Goal: Information Seeking & Learning: Understand process/instructions

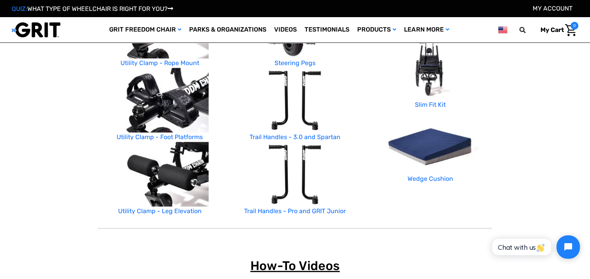
scroll to position [416, 0]
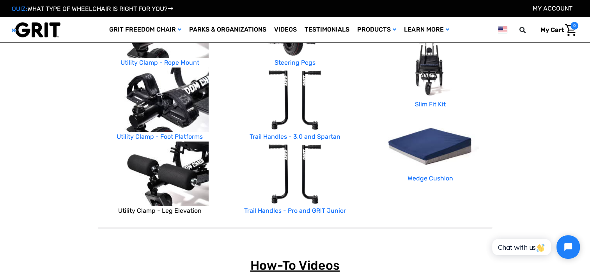
click at [186, 208] on link "Utility Clamp - Leg Elevation" at bounding box center [159, 210] width 83 height 7
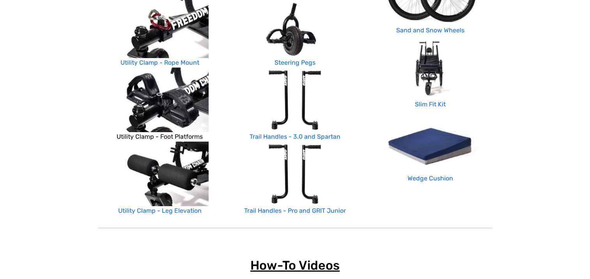
click at [177, 135] on link "Utility Clamp - Foot Platforms" at bounding box center [160, 136] width 86 height 7
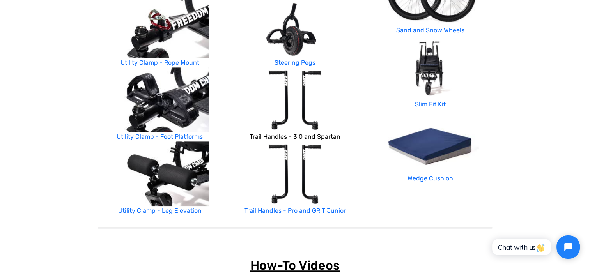
click at [315, 136] on link "Trail Handles - 3.0 and Spartan" at bounding box center [295, 136] width 91 height 7
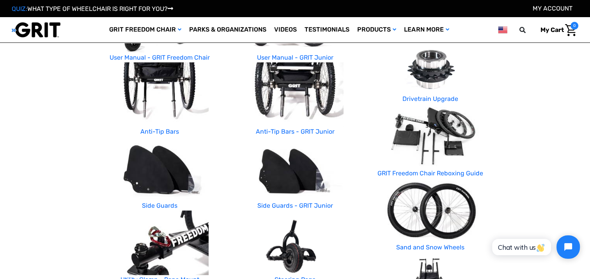
scroll to position [172, 0]
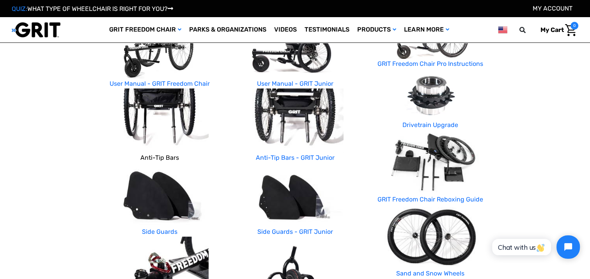
click at [153, 157] on link "Anti-Tip Bars" at bounding box center [159, 157] width 39 height 7
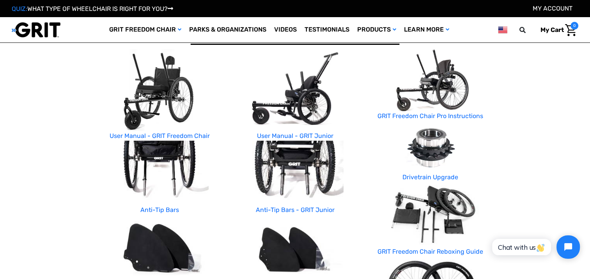
scroll to position [111, 0]
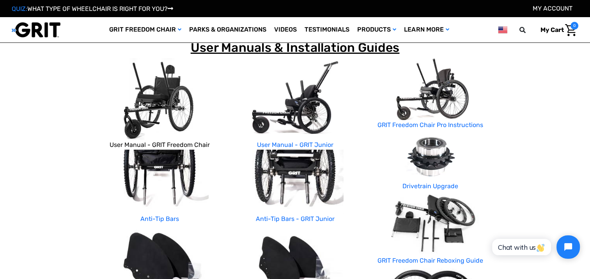
click at [169, 143] on link "User Manual - GRIT Freedom Chair" at bounding box center [160, 144] width 100 height 7
